Goal: Task Accomplishment & Management: Use online tool/utility

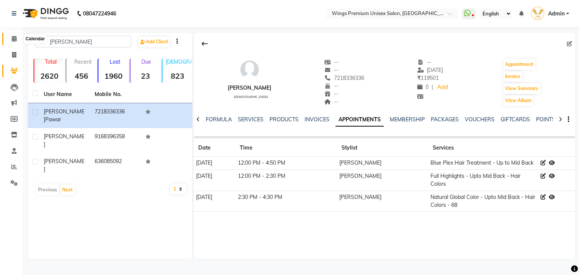
click at [14, 37] on icon at bounding box center [14, 39] width 5 height 6
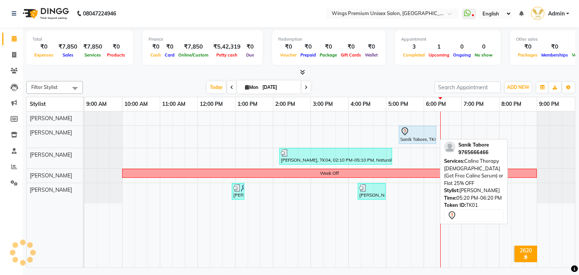
click at [415, 132] on div at bounding box center [418, 131] width 34 height 9
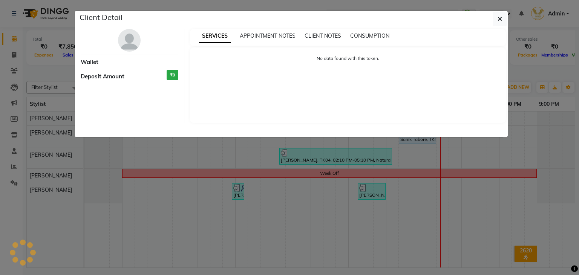
select select "7"
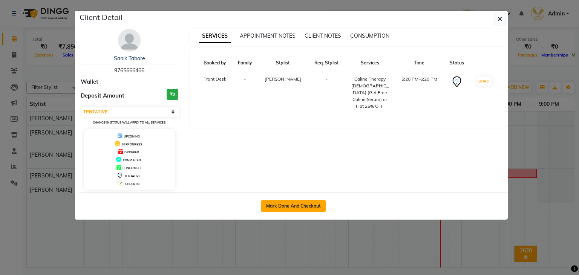
click at [298, 203] on button "Mark Done And Checkout" at bounding box center [293, 206] width 64 height 12
select select "service"
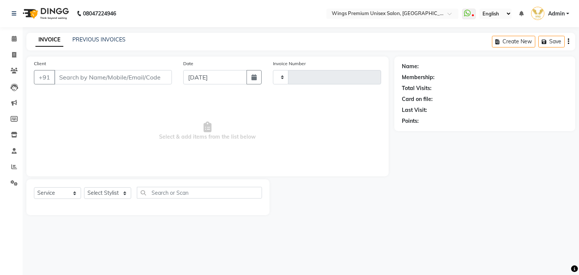
type input "1227"
select select "674"
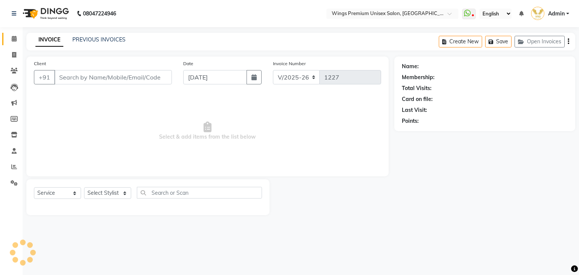
type input "9765666466"
select select "88889"
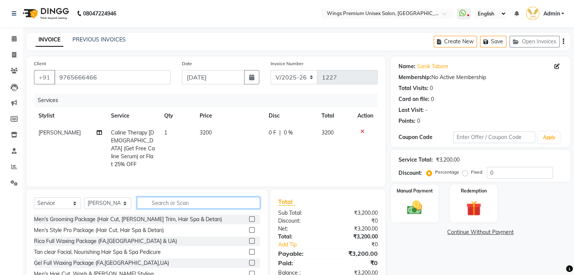
click at [184, 198] on input "text" at bounding box center [198, 203] width 123 height 12
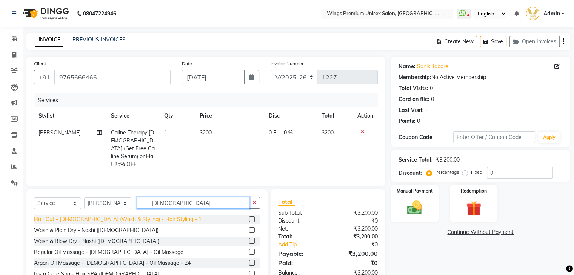
type input "[DEMOGRAPHIC_DATA]"
click at [145, 218] on div "Hair Cut - [DEMOGRAPHIC_DATA] (Wash & Styling) - Hair Styling - 1" at bounding box center [117, 220] width 167 height 8
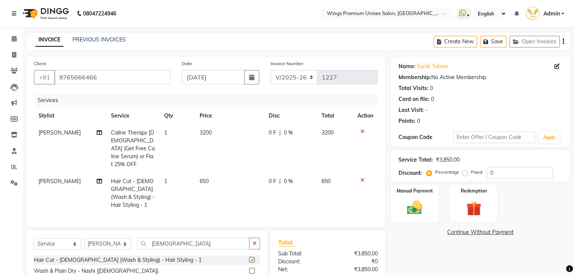
checkbox input "false"
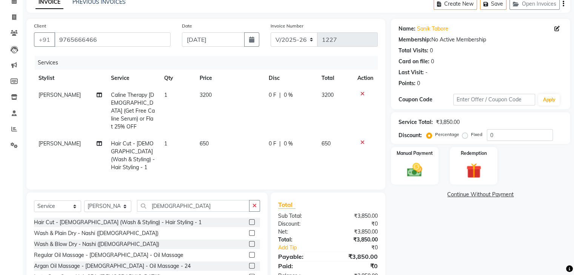
scroll to position [68, 0]
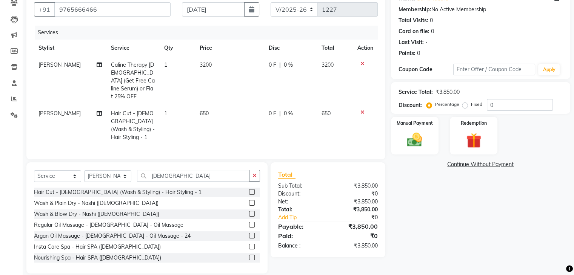
click at [284, 65] on span "0 %" at bounding box center [288, 65] width 9 height 8
select select "88889"
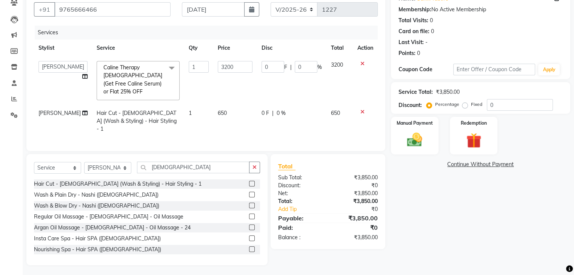
scroll to position [59, 0]
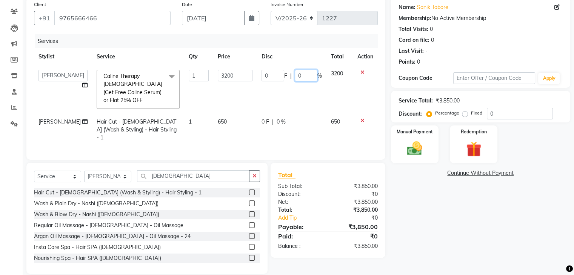
click at [305, 76] on input "0" at bounding box center [306, 76] width 23 height 12
type input "25"
click at [300, 86] on td "0 F | 25 %" at bounding box center [291, 89] width 69 height 48
select select "88889"
click at [287, 97] on td "800 F | 25 %" at bounding box center [291, 89] width 69 height 48
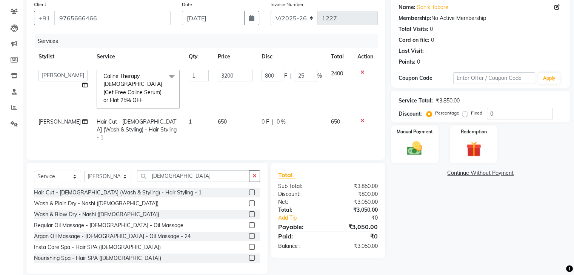
click at [425, 178] on div "Name: Sanik Tabore Membership: No Active Membership Total Visits: 0 Card on fil…" at bounding box center [483, 135] width 185 height 277
click at [422, 216] on div "Name: Sanik Tabore Membership: No Active Membership Total Visits: 0 Card on fil…" at bounding box center [483, 135] width 185 height 277
click at [419, 149] on img at bounding box center [414, 149] width 25 height 18
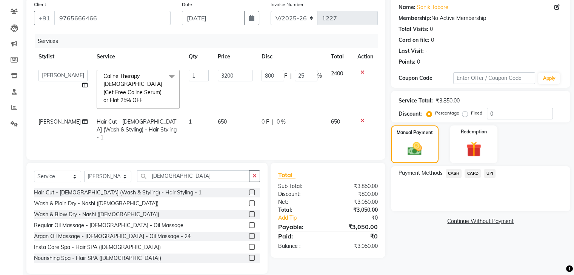
click at [488, 173] on span "UPI" at bounding box center [489, 173] width 12 height 9
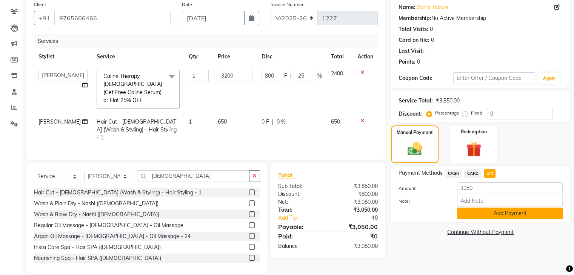
click at [474, 213] on button "Add Payment" at bounding box center [510, 214] width 106 height 12
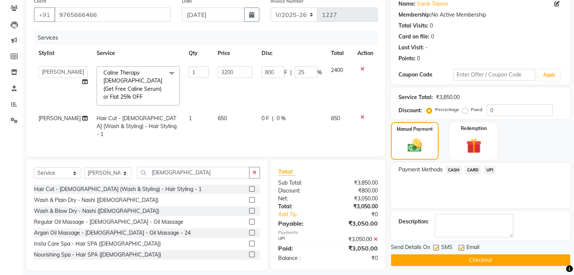
scroll to position [64, 0]
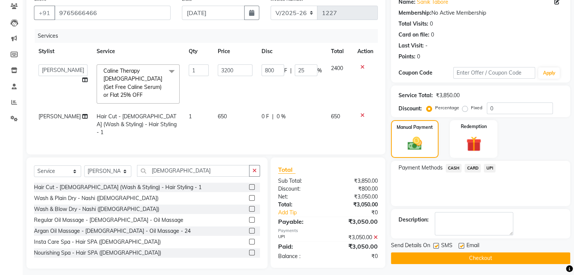
click at [417, 255] on button "Checkout" at bounding box center [480, 259] width 179 height 12
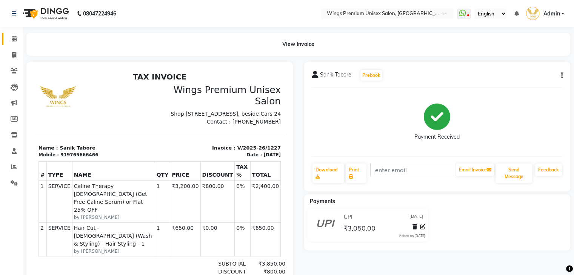
click at [6, 34] on link "Calendar" at bounding box center [11, 39] width 18 height 12
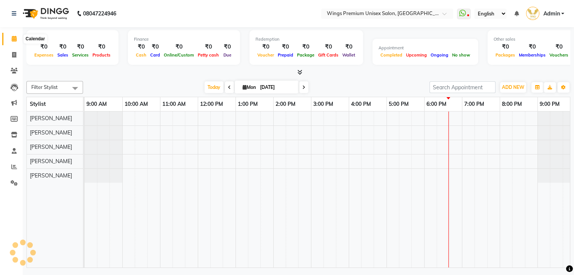
click at [13, 37] on icon at bounding box center [14, 39] width 5 height 6
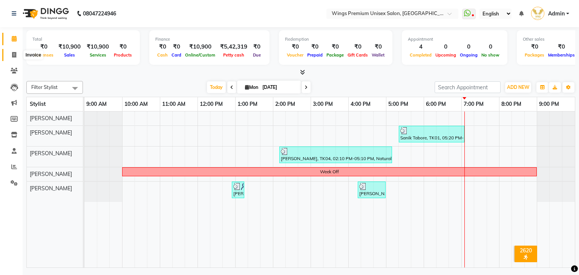
drag, startPoint x: 12, startPoint y: 50, endPoint x: 14, endPoint y: 56, distance: 6.0
click at [12, 50] on link "Invoice" at bounding box center [11, 55] width 18 height 12
select select "service"
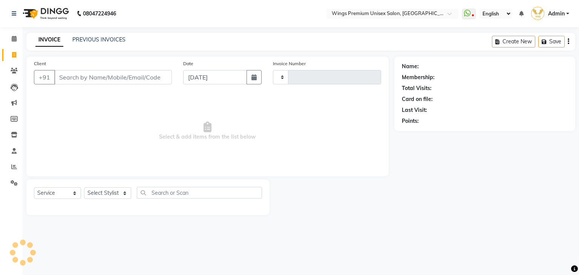
type input "1228"
select select "674"
click at [117, 193] on select "Select Stylist [PERSON_NAME] [PERSON_NAME] Front Desk [PERSON_NAME] Shruti Pand…" at bounding box center [107, 193] width 47 height 12
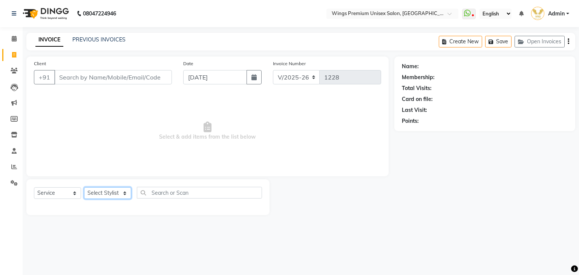
select select "9977"
click at [84, 188] on select "Select Stylist [PERSON_NAME] [PERSON_NAME] Front Desk [PERSON_NAME] Shruti Pand…" at bounding box center [107, 193] width 47 height 12
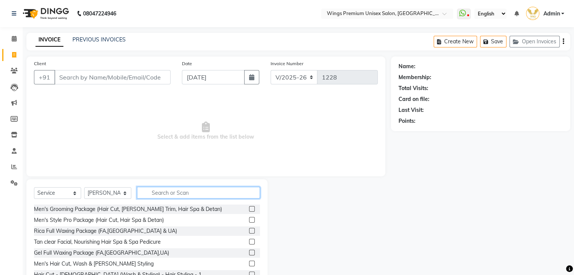
click at [168, 196] on input "text" at bounding box center [198, 193] width 123 height 12
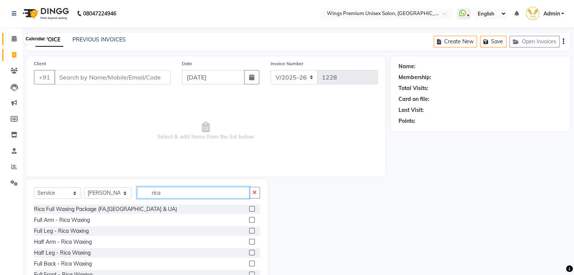
type input "rica"
click at [14, 39] on icon at bounding box center [14, 39] width 5 height 6
